Goal: Information Seeking & Learning: Learn about a topic

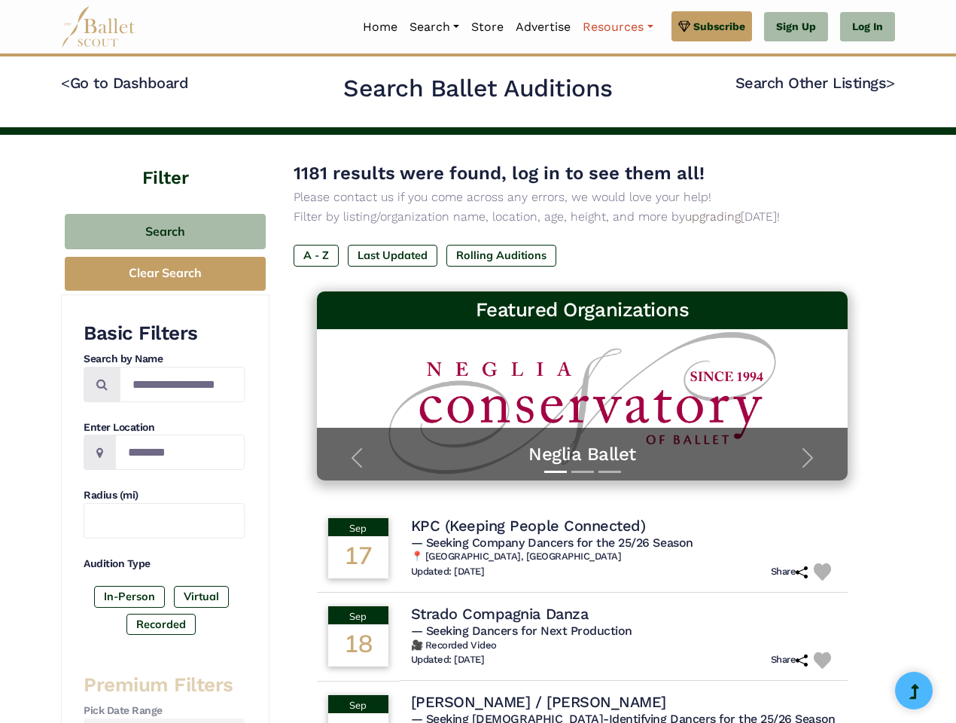
click at [617, 27] on link "Resources" at bounding box center [618, 27] width 82 height 32
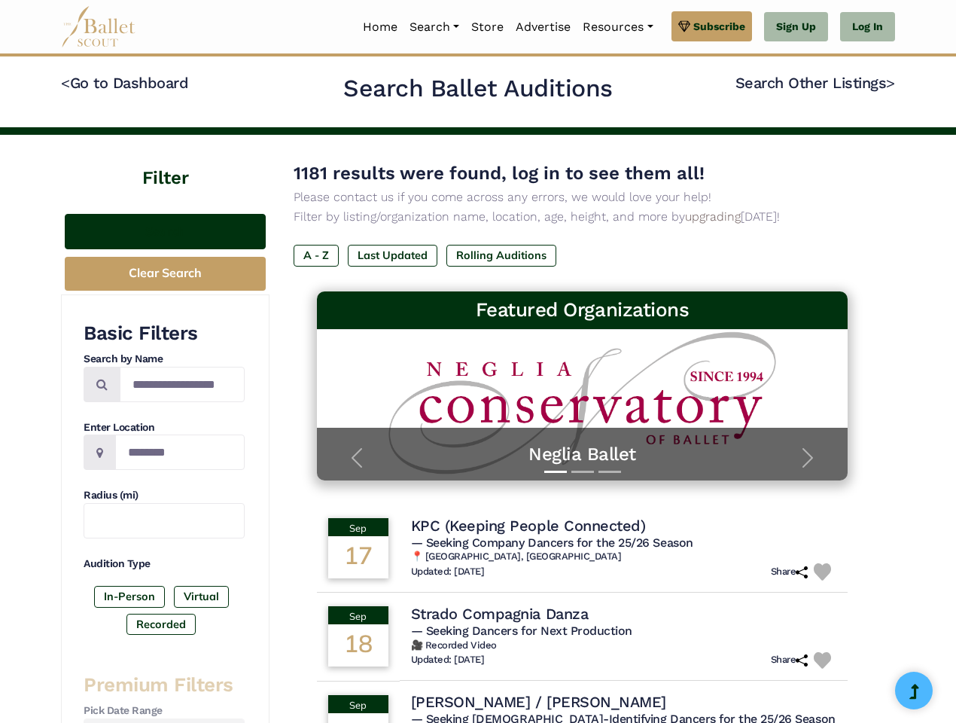
click at [165, 231] on button "Search" at bounding box center [165, 231] width 201 height 35
click at [165, 273] on button "Clear Search" at bounding box center [165, 274] width 201 height 34
click at [130, 596] on label "In-Person" at bounding box center [129, 596] width 71 height 21
click at [200, 596] on label "Virtual" at bounding box center [201, 596] width 55 height 21
click at [161, 624] on label "Recorded" at bounding box center [161, 624] width 69 height 21
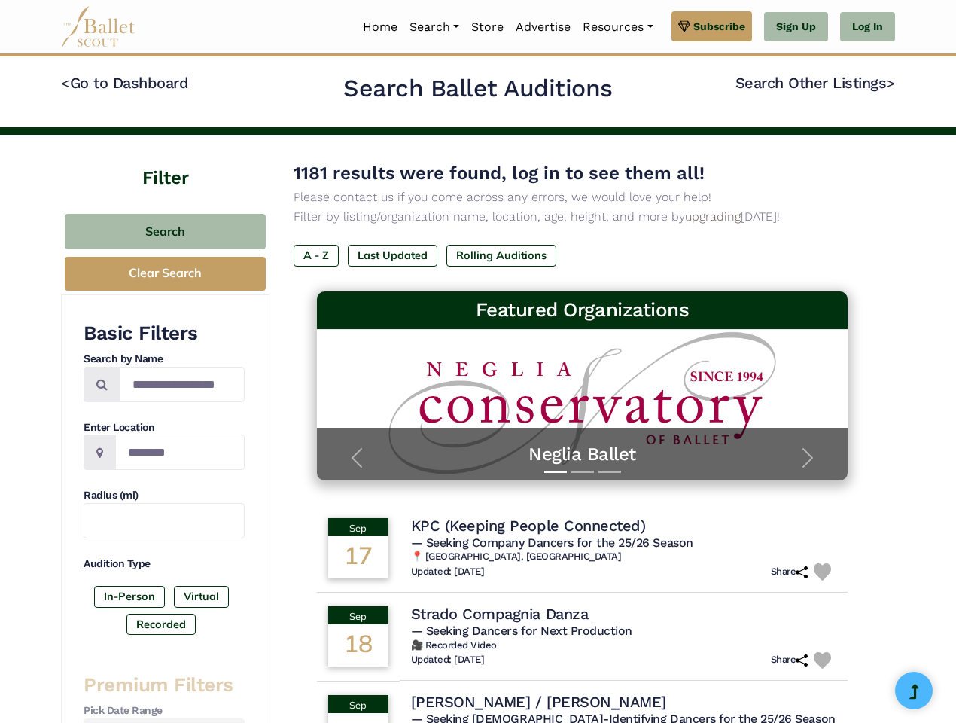
click at [316, 255] on label "A - Z" at bounding box center [316, 255] width 45 height 21
click at [392, 255] on label "Last Updated" at bounding box center [393, 255] width 90 height 21
click at [502, 255] on label "Rolling Auditions" at bounding box center [502, 255] width 110 height 21
click at [583, 548] on span "— Seeking Company Dancers for the 25/26 Season" at bounding box center [552, 542] width 282 height 14
